Goal: Task Accomplishment & Management: Manage account settings

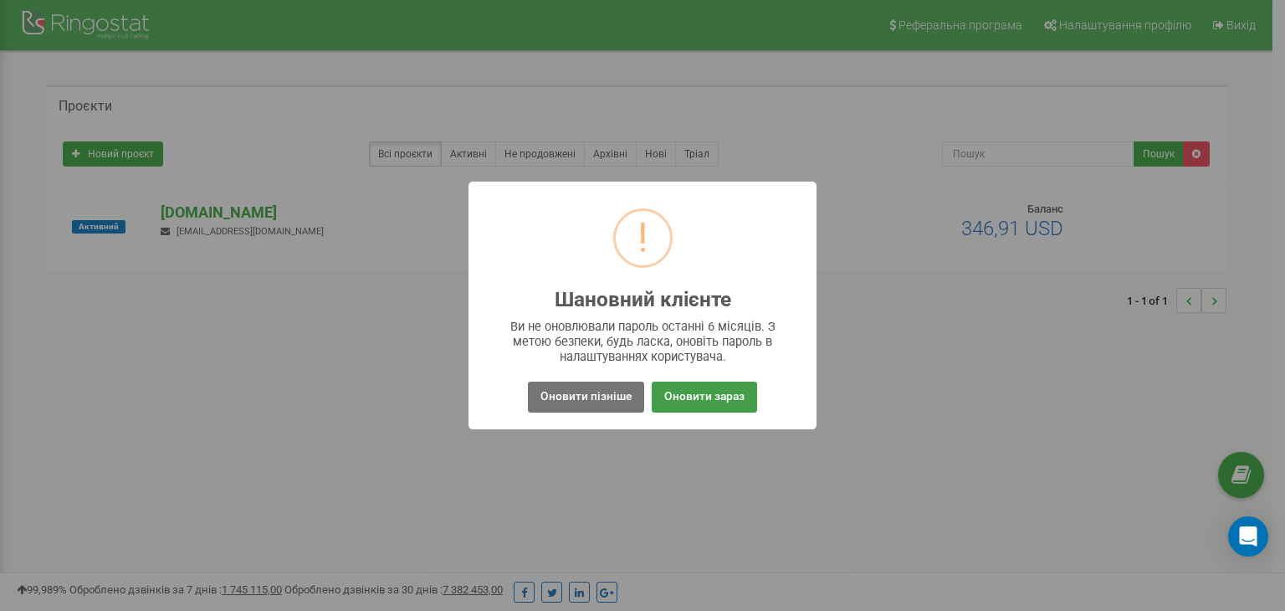
click at [720, 396] on button "Оновити зараз" at bounding box center [703, 396] width 105 height 31
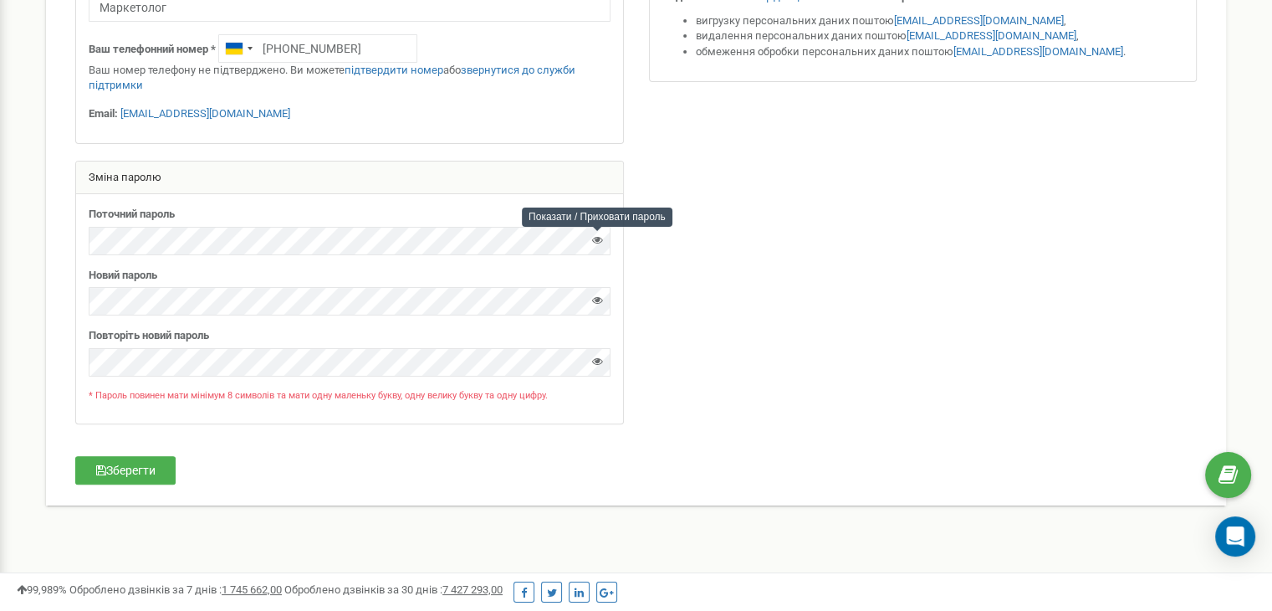
click at [600, 238] on icon at bounding box center [597, 239] width 11 height 11
click at [50, 248] on div "Особиста інформація Ім'я * [GEOGRAPHIC_DATA] Прізвище * [PERSON_NAME] По-батько…" at bounding box center [636, 116] width 1172 height 743
click at [601, 303] on icon at bounding box center [597, 299] width 11 height 11
click at [227, 290] on div "Новий пароль" at bounding box center [350, 292] width 522 height 49
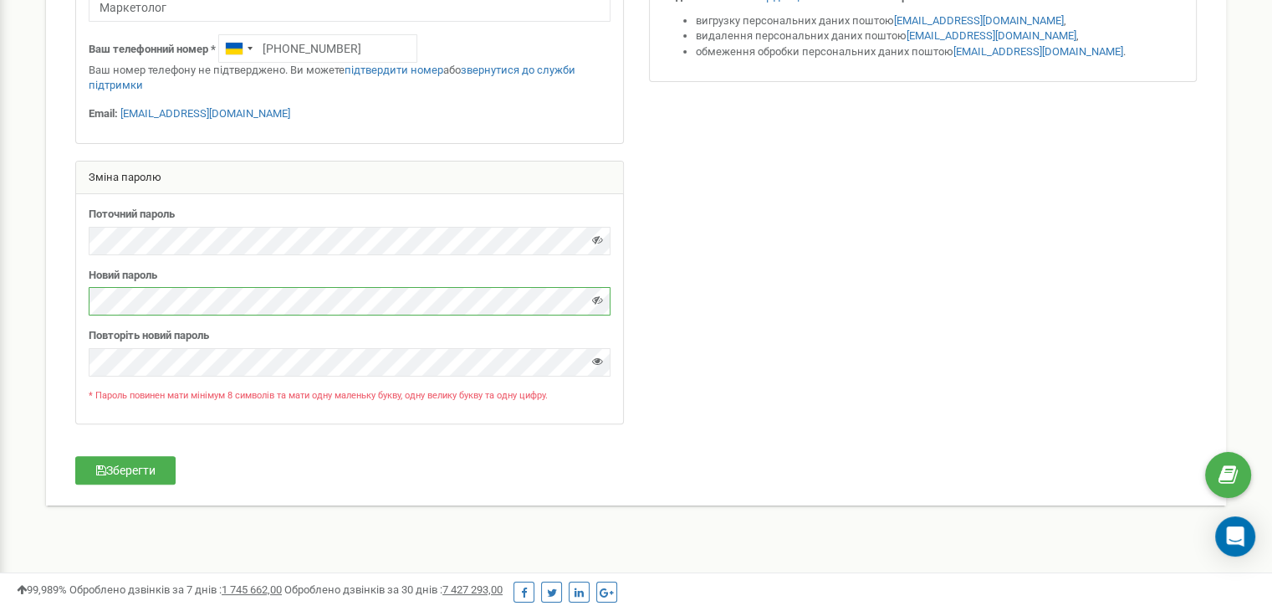
drag, startPoint x: 227, startPoint y: 284, endPoint x: 57, endPoint y: 302, distance: 170.8
click at [57, 302] on div "Особиста інформація Ім'я * [GEOGRAPHIC_DATA] Прізвище * [PERSON_NAME] По-батько…" at bounding box center [636, 116] width 1172 height 743
click at [147, 469] on button "Зберегти" at bounding box center [125, 470] width 100 height 28
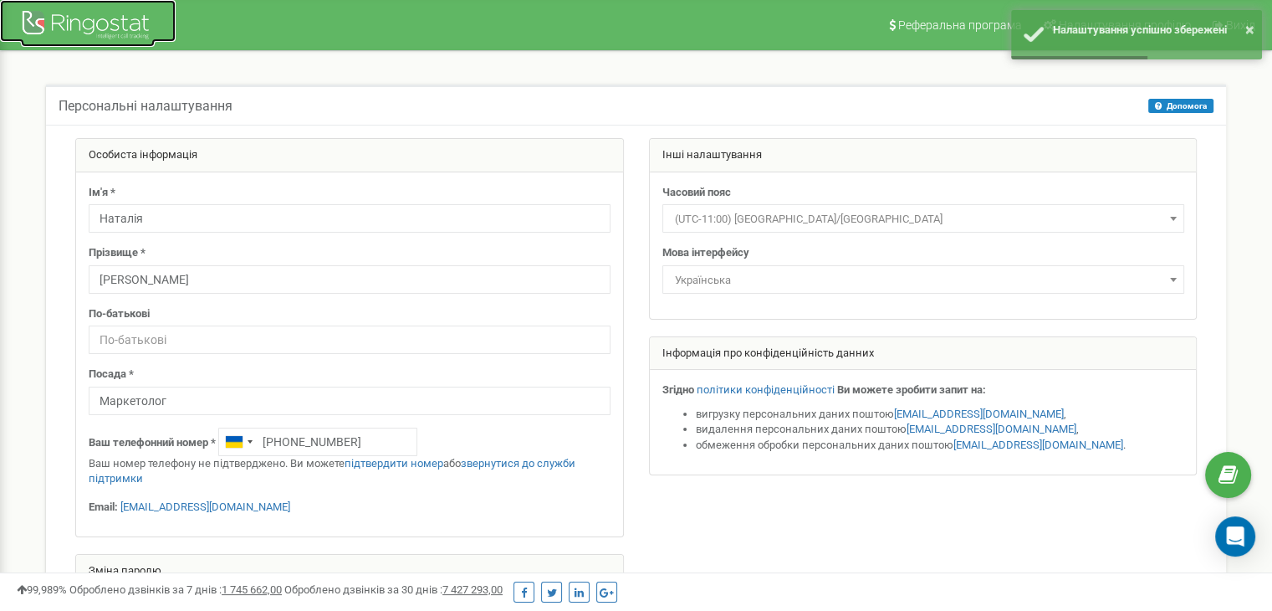
click at [100, 38] on div at bounding box center [88, 27] width 134 height 40
